Goal: Browse casually

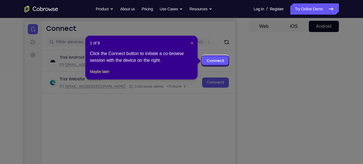
scroll to position [52, 0]
click at [192, 42] on span "×" at bounding box center [192, 43] width 2 height 4
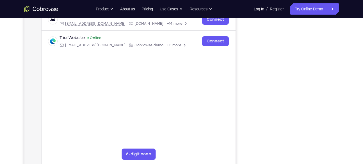
scroll to position [94, 0]
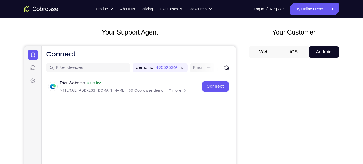
scroll to position [59, 0]
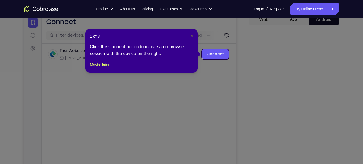
click at [191, 36] on span "×" at bounding box center [192, 36] width 2 height 4
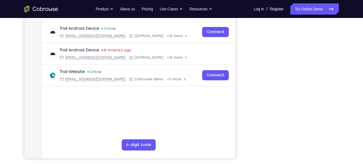
scroll to position [105, 0]
